Goal: Task Accomplishment & Management: Manage account settings

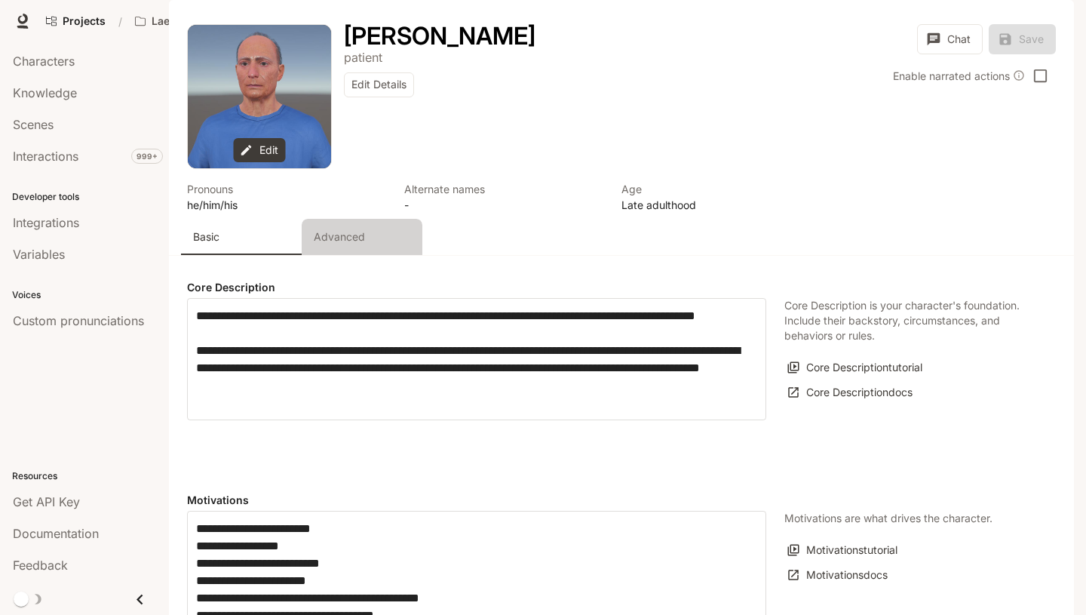
click at [349, 244] on p "Advanced" at bounding box center [339, 236] width 51 height 15
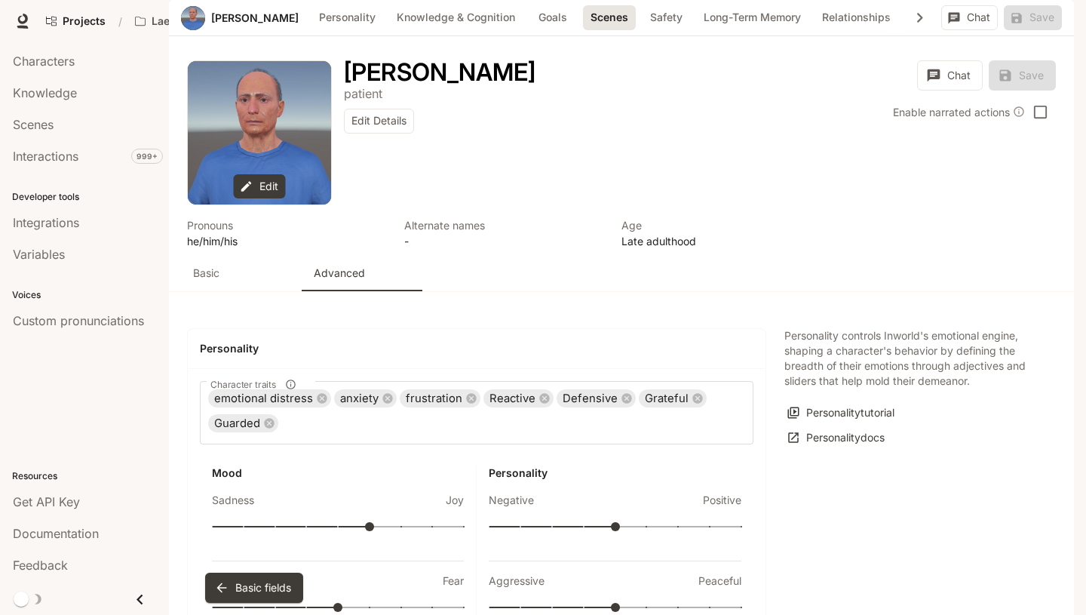
scroll to position [1587, 0]
